Goal: Task Accomplishment & Management: Use online tool/utility

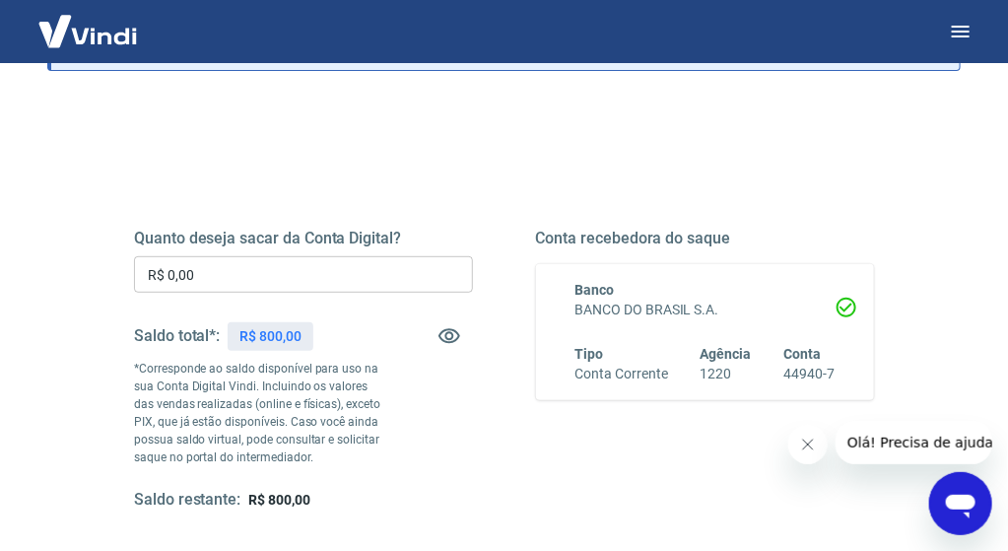
scroll to position [197, 0]
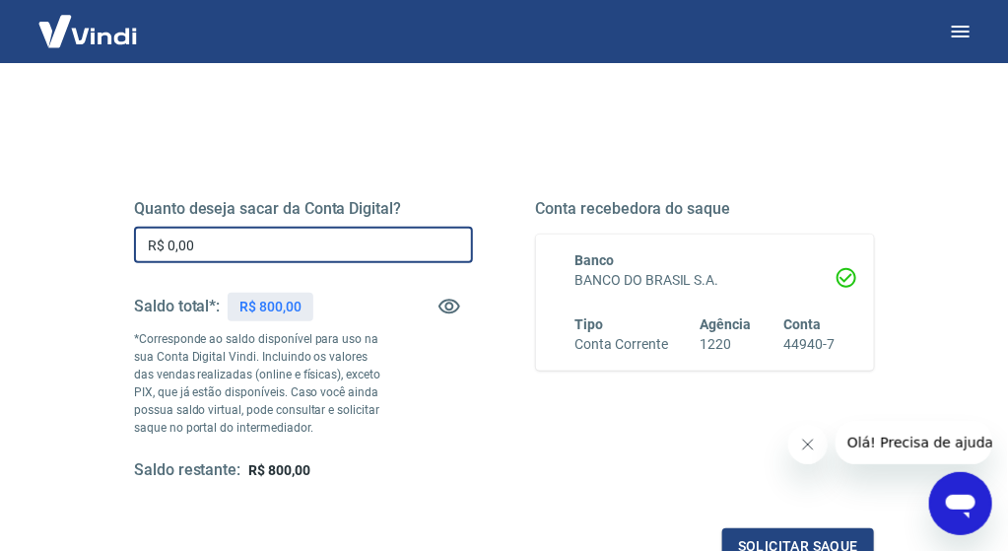
click at [394, 239] on input "R$ 0,00" at bounding box center [303, 245] width 339 height 36
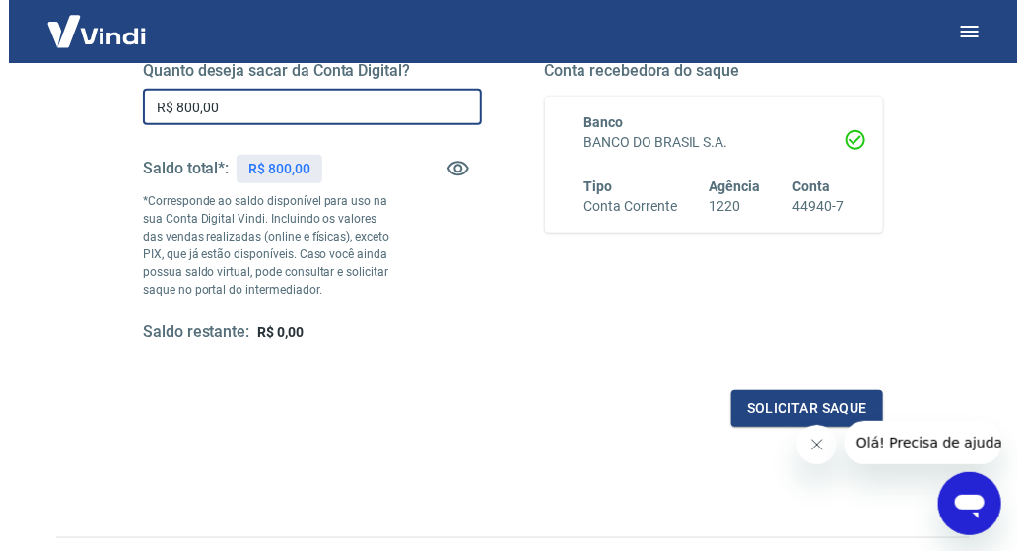
scroll to position [439, 0]
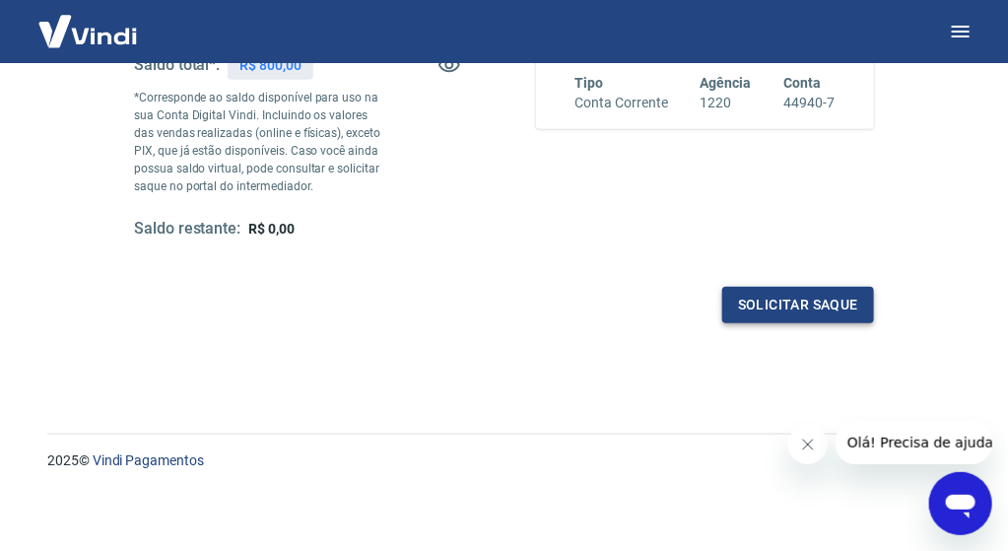
type input "R$ 800,00"
click at [804, 299] on button "Solicitar saque" at bounding box center [798, 305] width 152 height 36
